Goal: Task Accomplishment & Management: Use online tool/utility

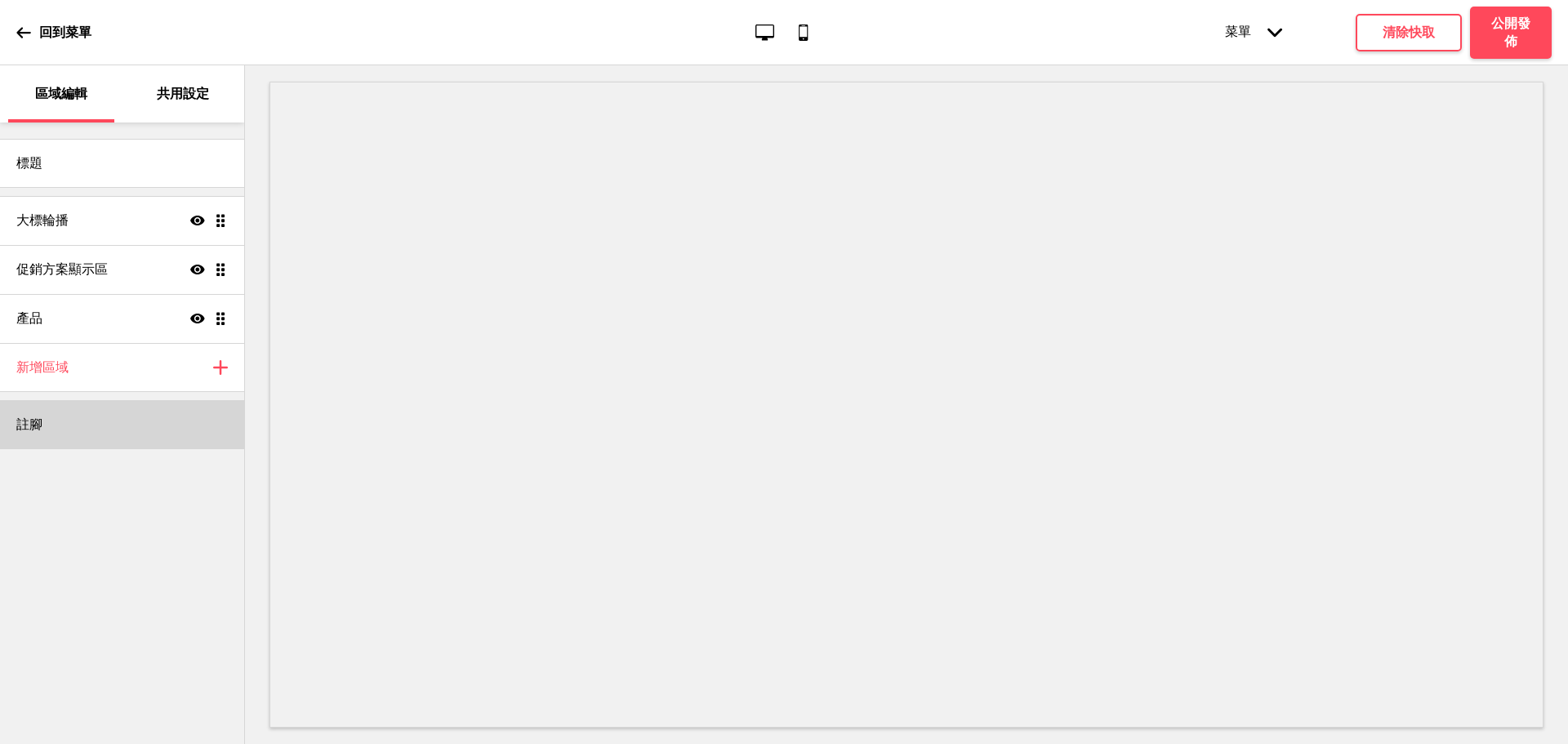
click at [90, 423] on div "註腳" at bounding box center [122, 425] width 244 height 49
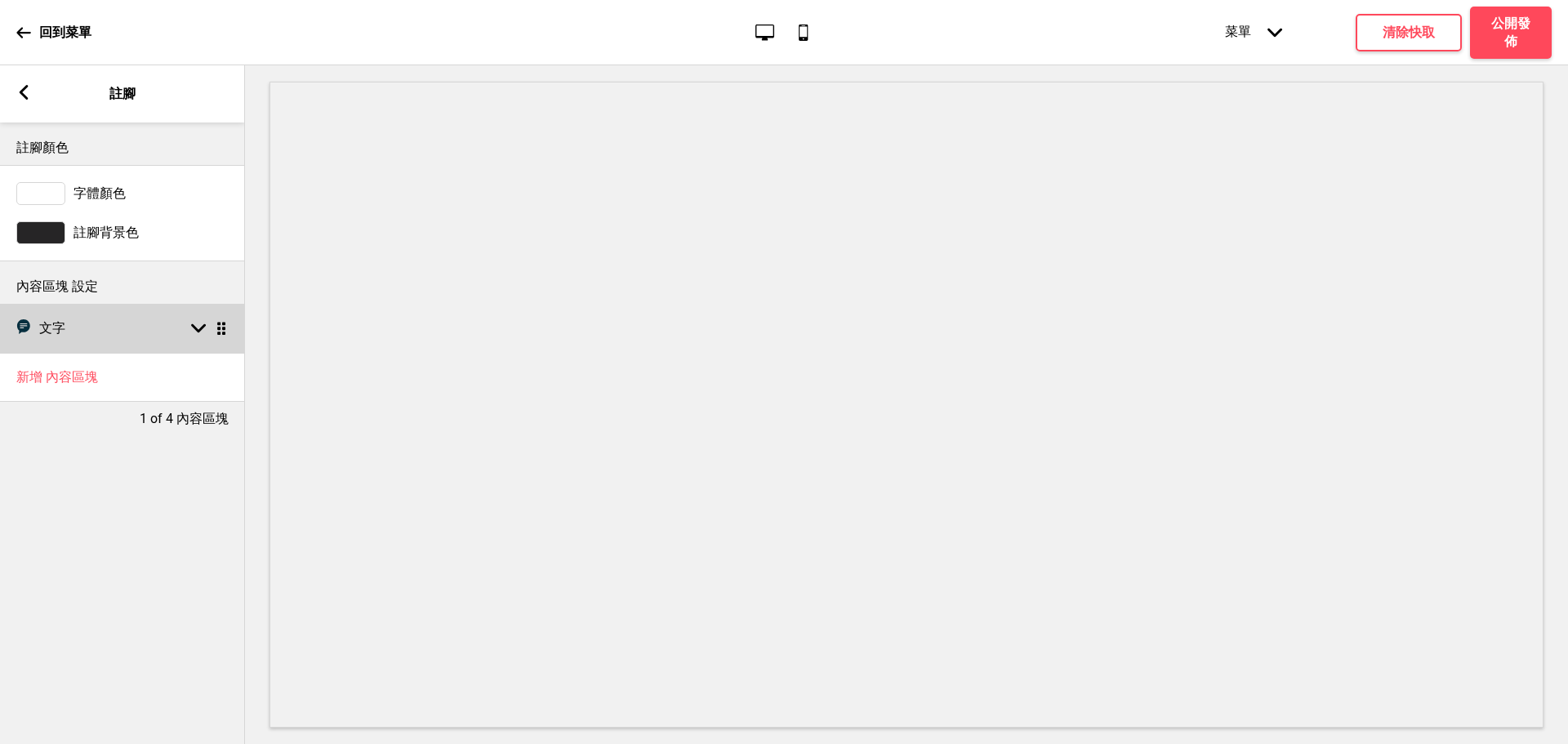
click at [133, 347] on div "文字 文字 箭頭down 拖曳" at bounding box center [122, 328] width 245 height 49
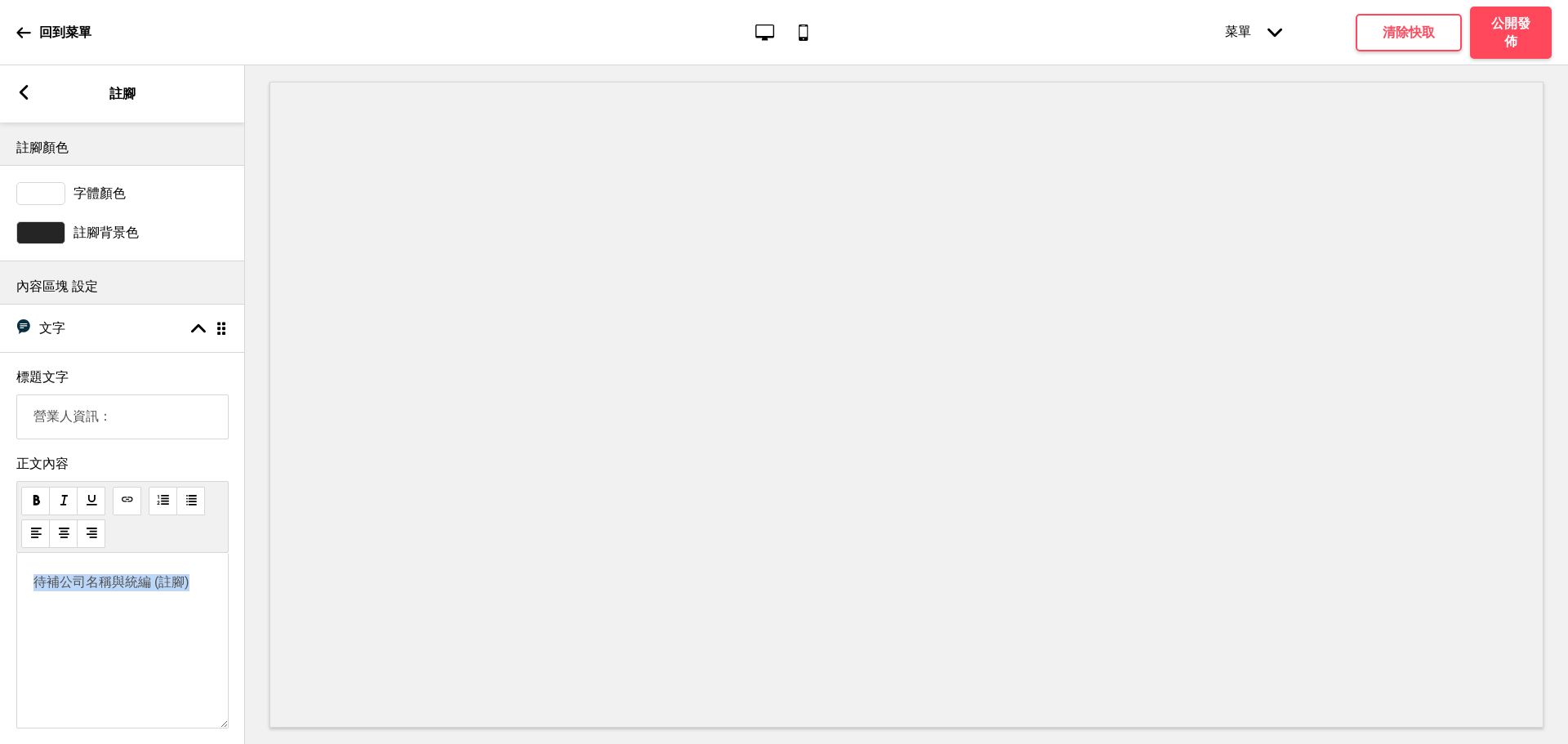
drag, startPoint x: 194, startPoint y: 595, endPoint x: 11, endPoint y: 576, distance: 184.0
click at [17, 580] on div "待補公司名稱與統編 (註腳)" at bounding box center [122, 640] width 213 height 175
paste div
click at [203, 590] on span "陽光樂活有限公司安和分公司" at bounding box center [118, 581] width 170 height 15
click at [1422, 34] on h4 "清除快取" at bounding box center [1409, 32] width 52 height 18
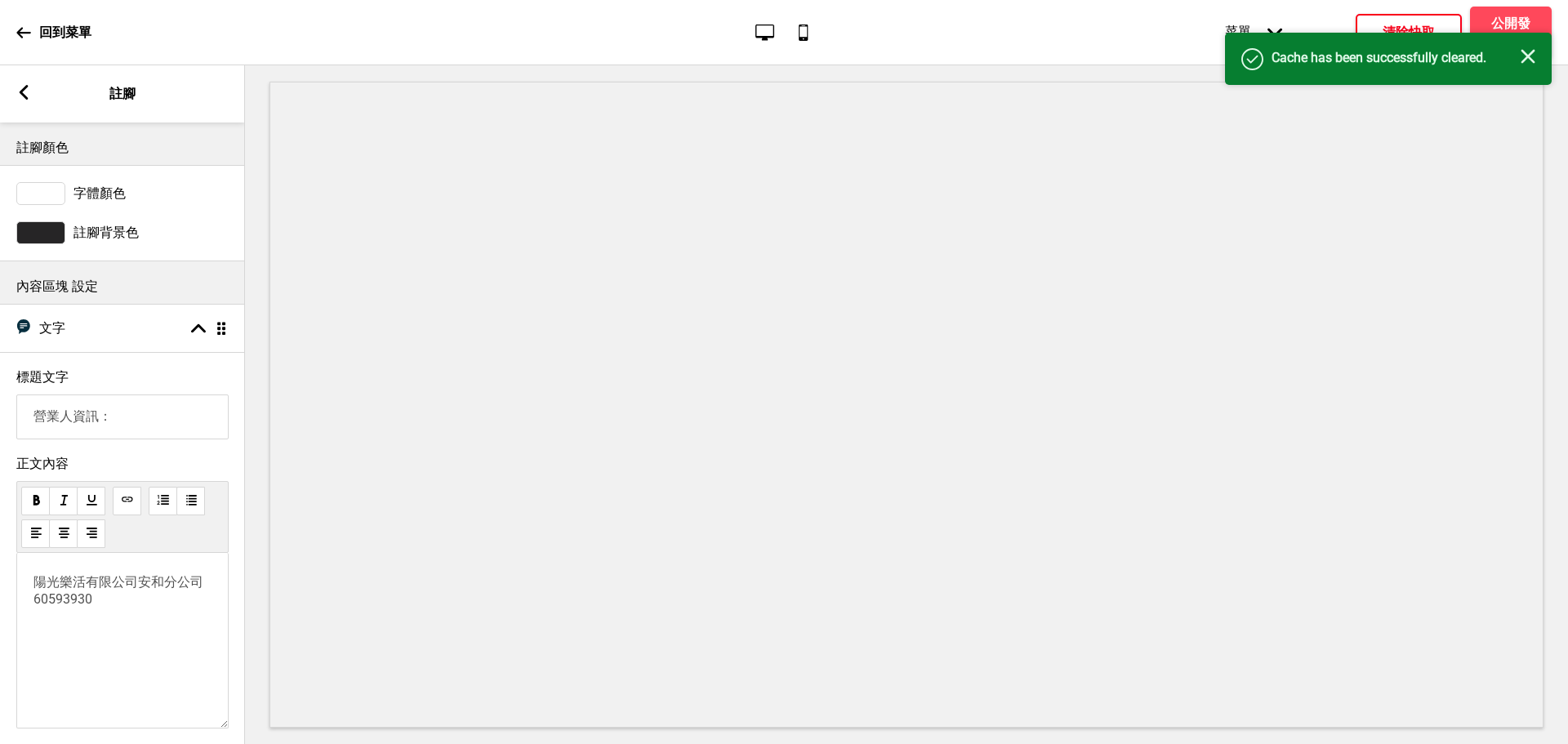
click at [1531, 65] on div "关闭" at bounding box center [1528, 58] width 14 height 18
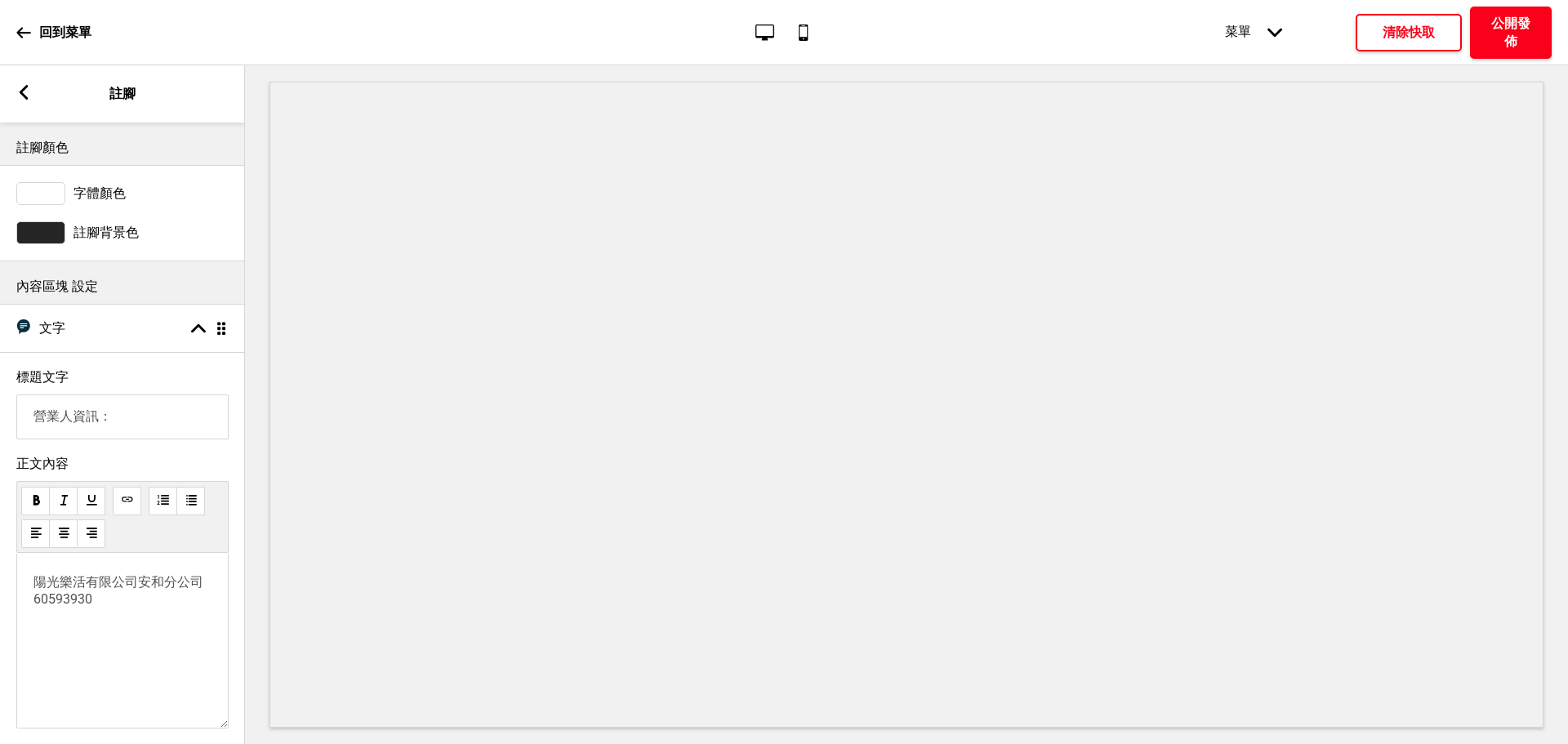
click at [1512, 34] on h4 "公開發佈" at bounding box center [1511, 32] width 49 height 36
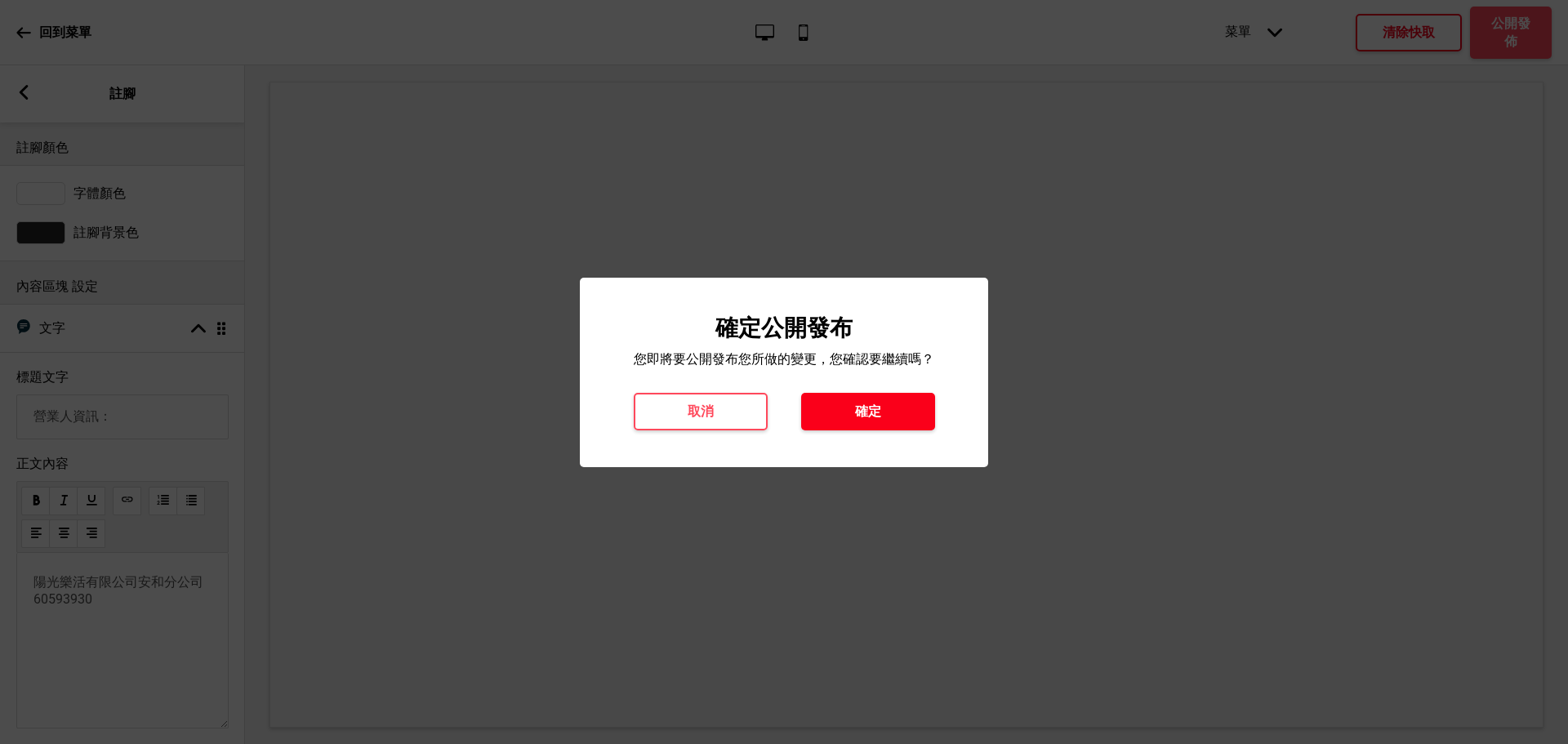
click at [916, 408] on button "確定" at bounding box center [868, 411] width 134 height 38
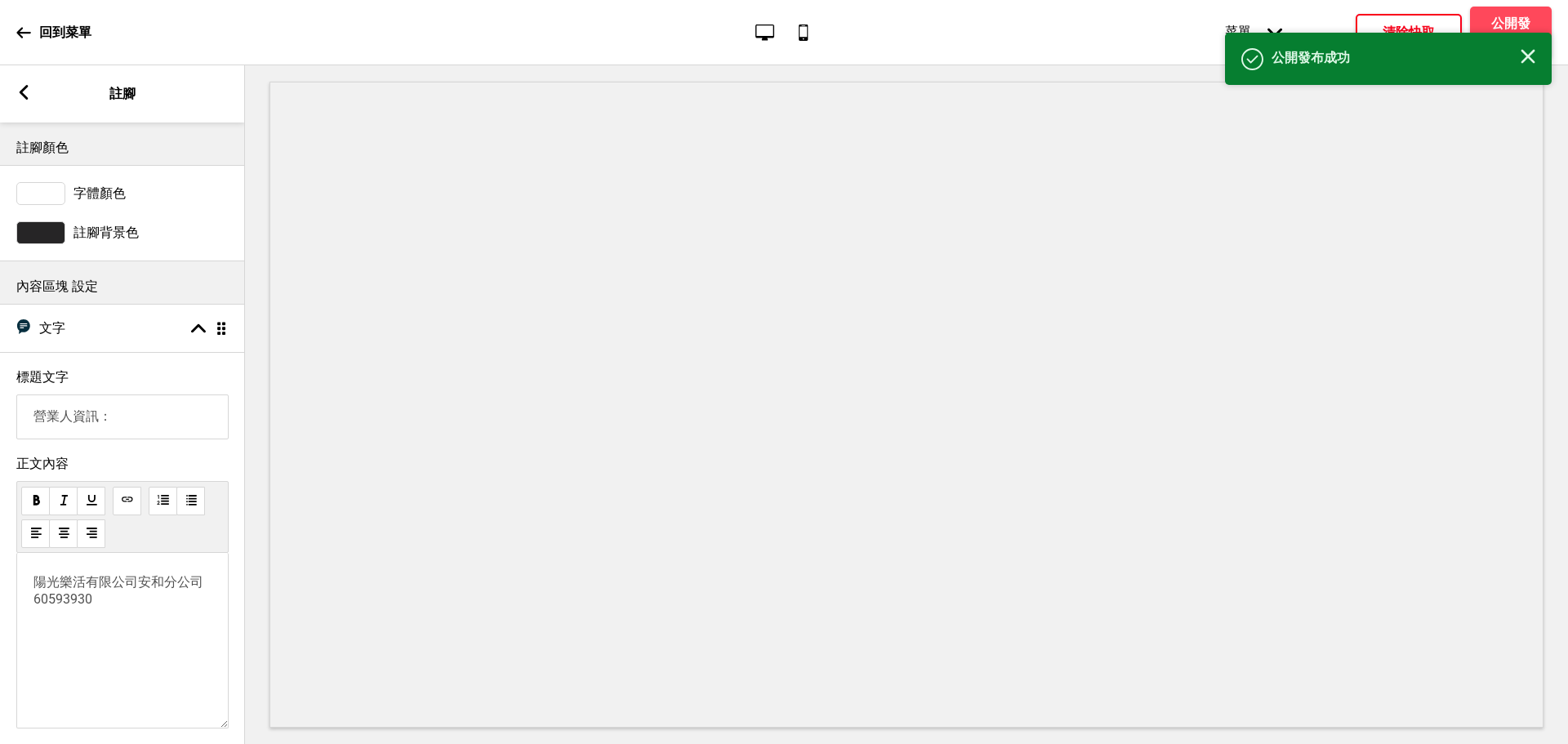
click at [1546, 51] on div "成功 公開發布成功 关闭" at bounding box center [1387, 59] width 326 height 52
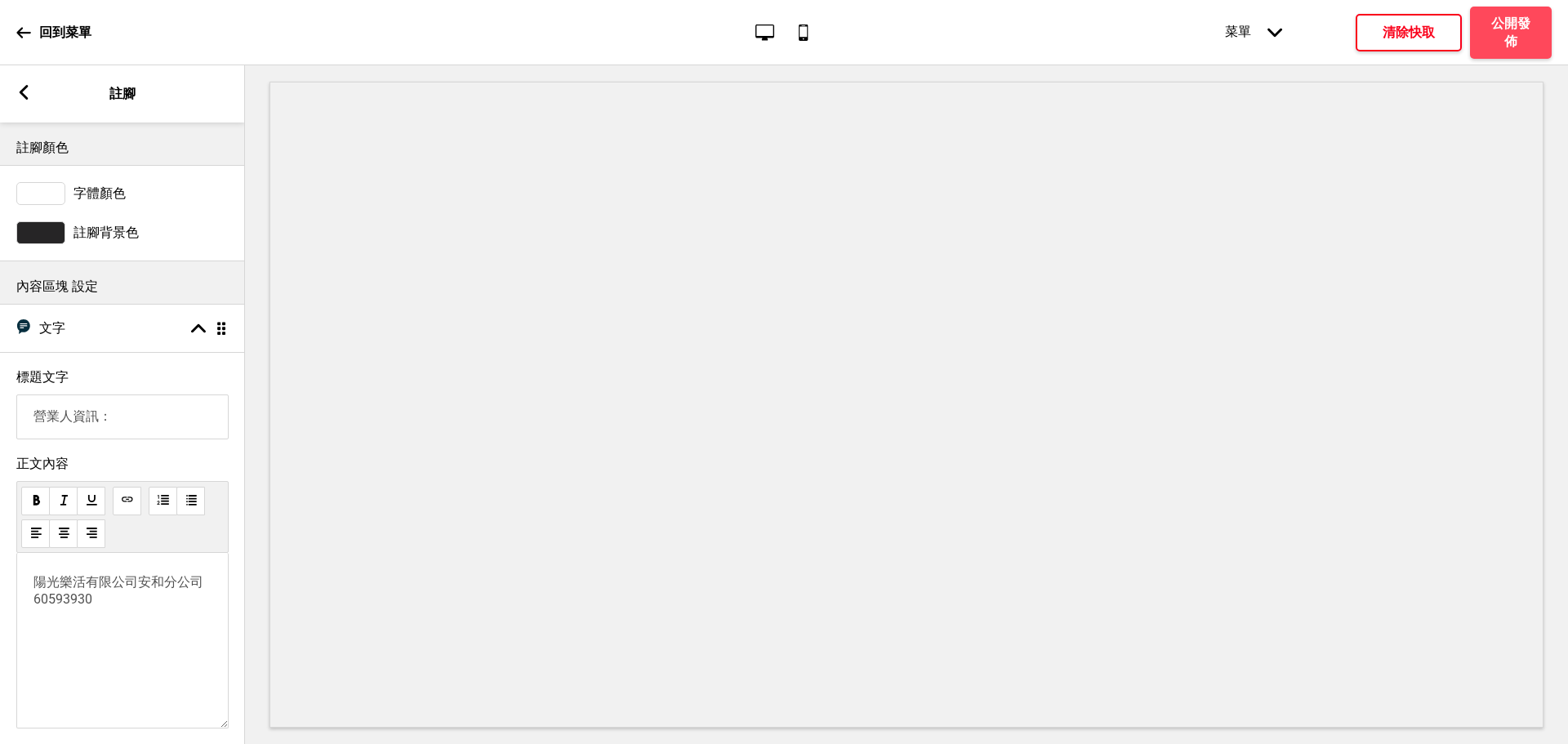
click at [1418, 28] on h4 "清除快取" at bounding box center [1409, 32] width 52 height 18
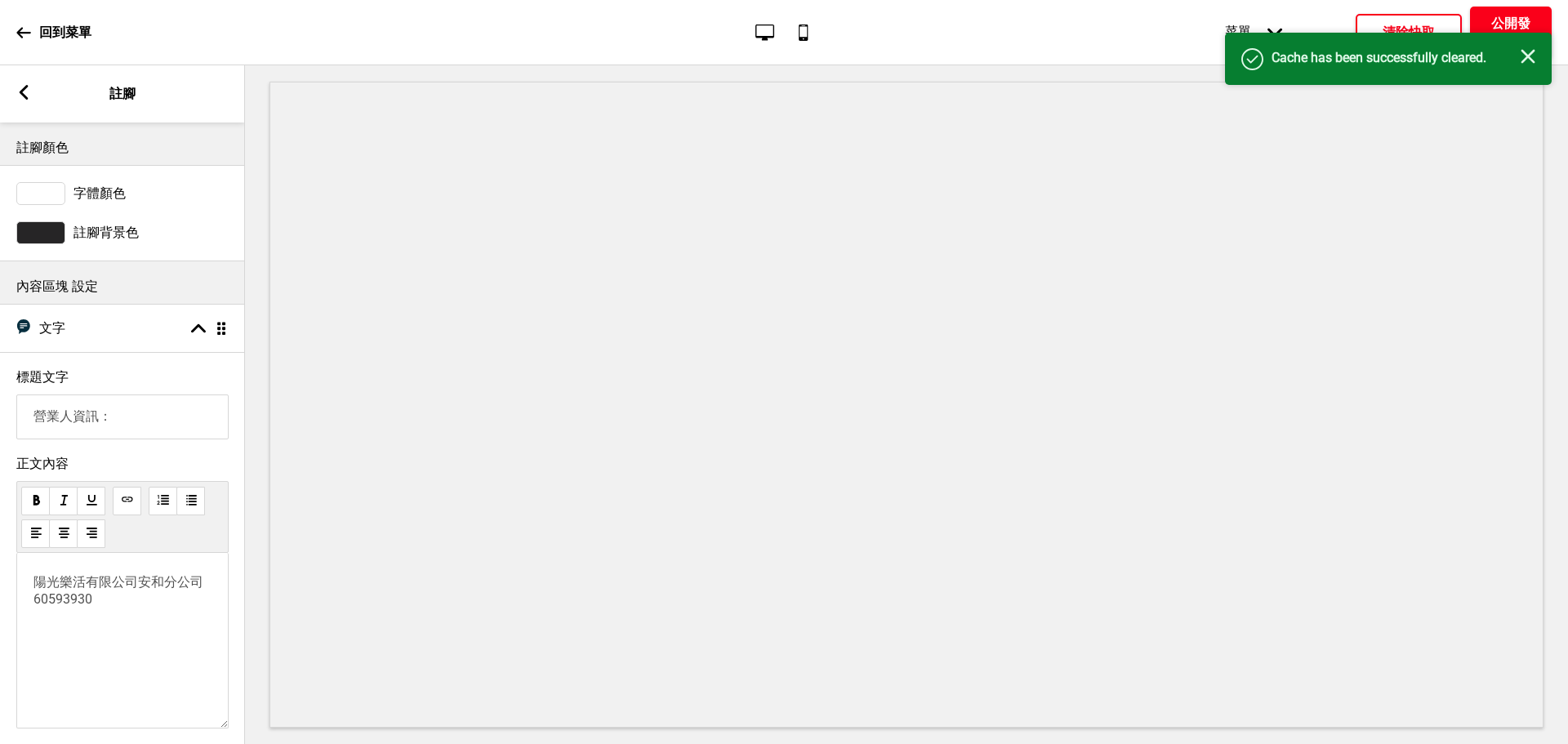
click at [1491, 21] on h4 "公開發佈" at bounding box center [1511, 32] width 49 height 36
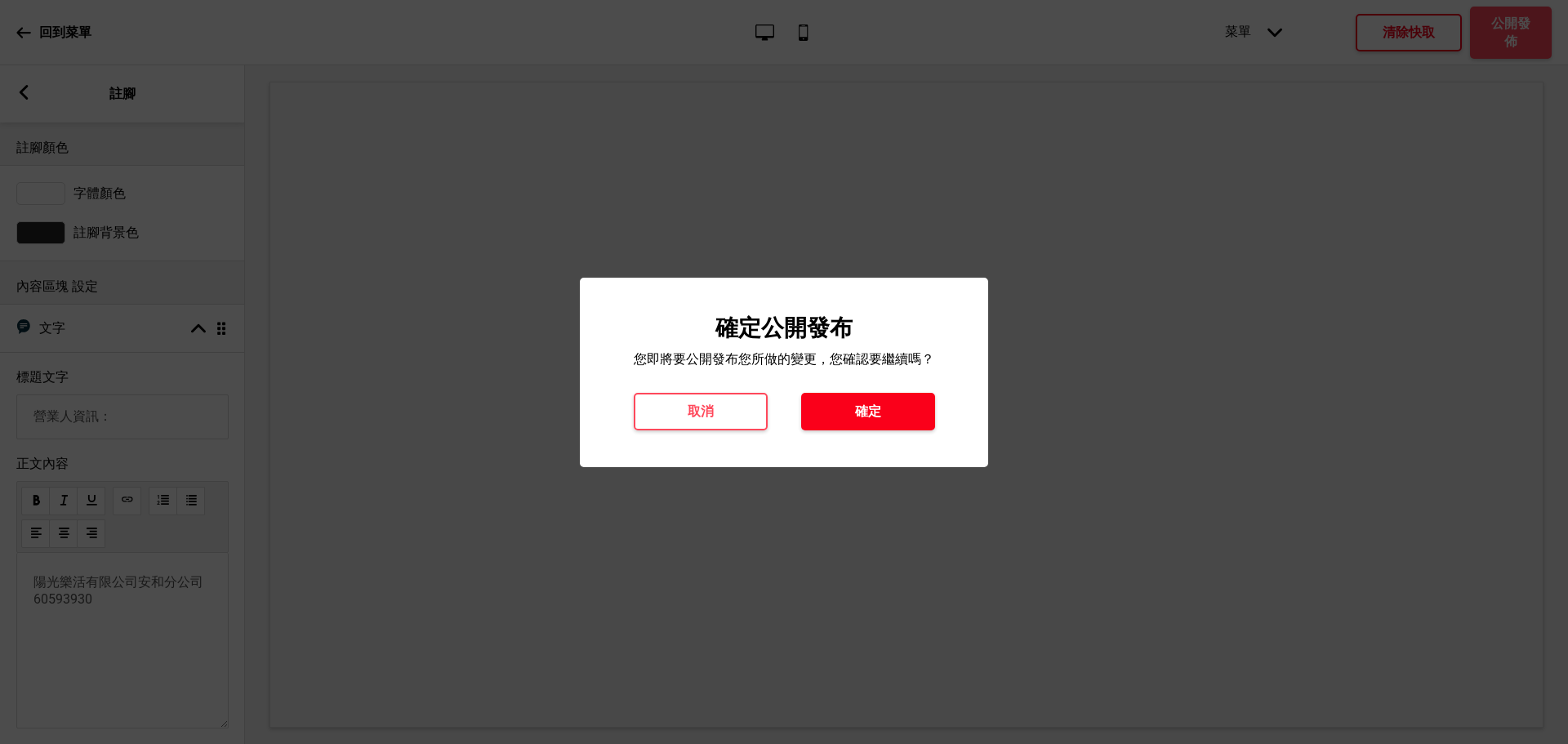
click at [864, 405] on h4 "確定" at bounding box center [867, 411] width 26 height 18
